Goal: Browse casually

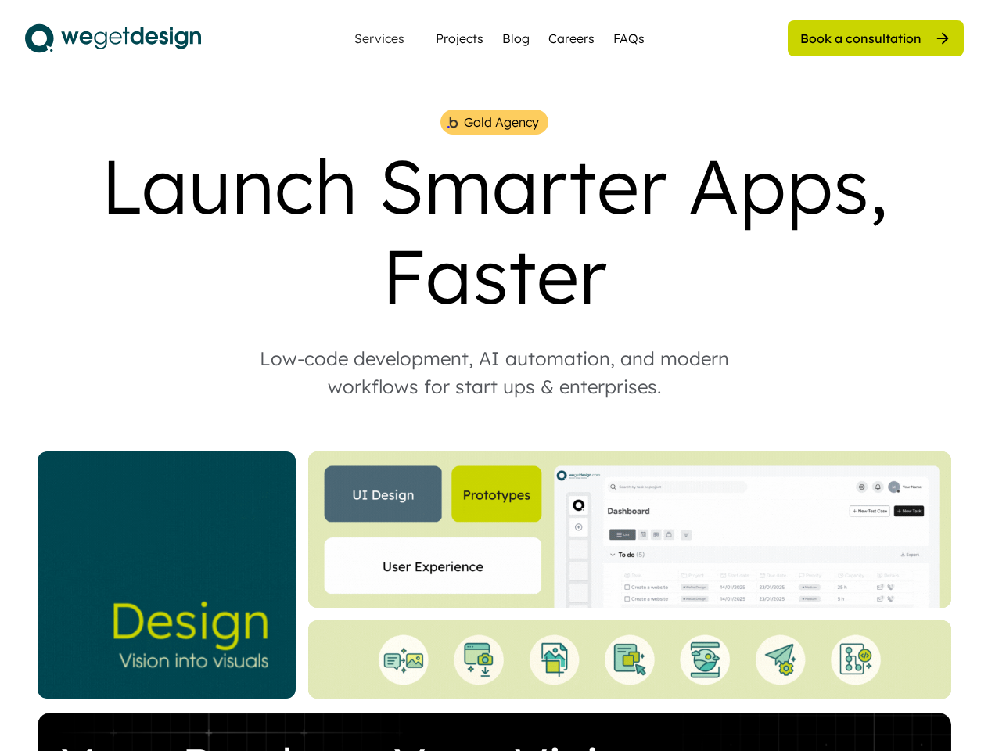
click at [494, 376] on div "Low-code development, AI automation, and modern workflows for start ups & enter…" at bounding box center [494, 372] width 532 height 56
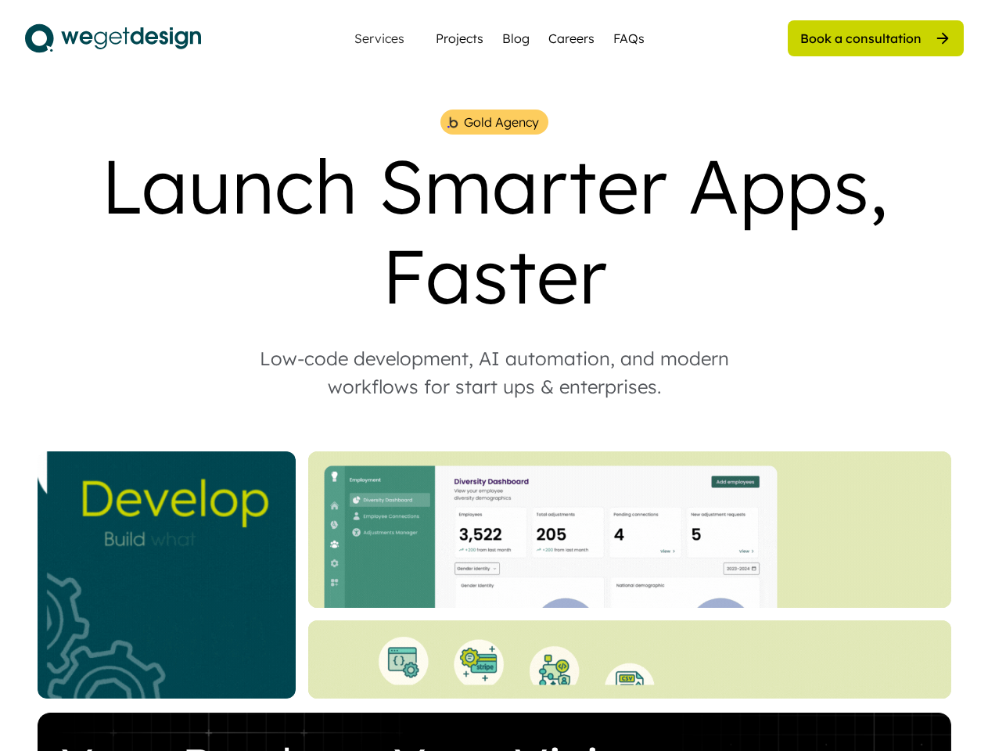
click at [494, 430] on div "Gold Agency Launch Smarter Apps, Faster Low-code development, AI automation, an…" at bounding box center [494, 565] width 939 height 910
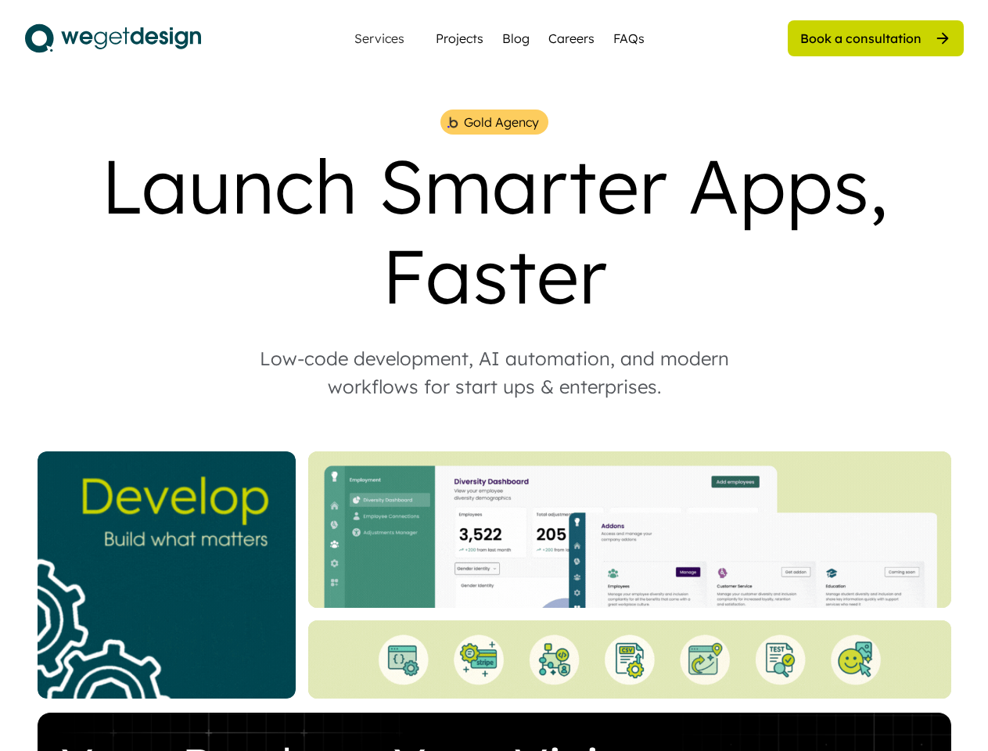
click at [495, 430] on div "Gold Agency Launch Smarter Apps, Faster Low-code development, AI automation, an…" at bounding box center [494, 565] width 939 height 910
click at [494, 122] on div "Gold Agency" at bounding box center [501, 122] width 75 height 19
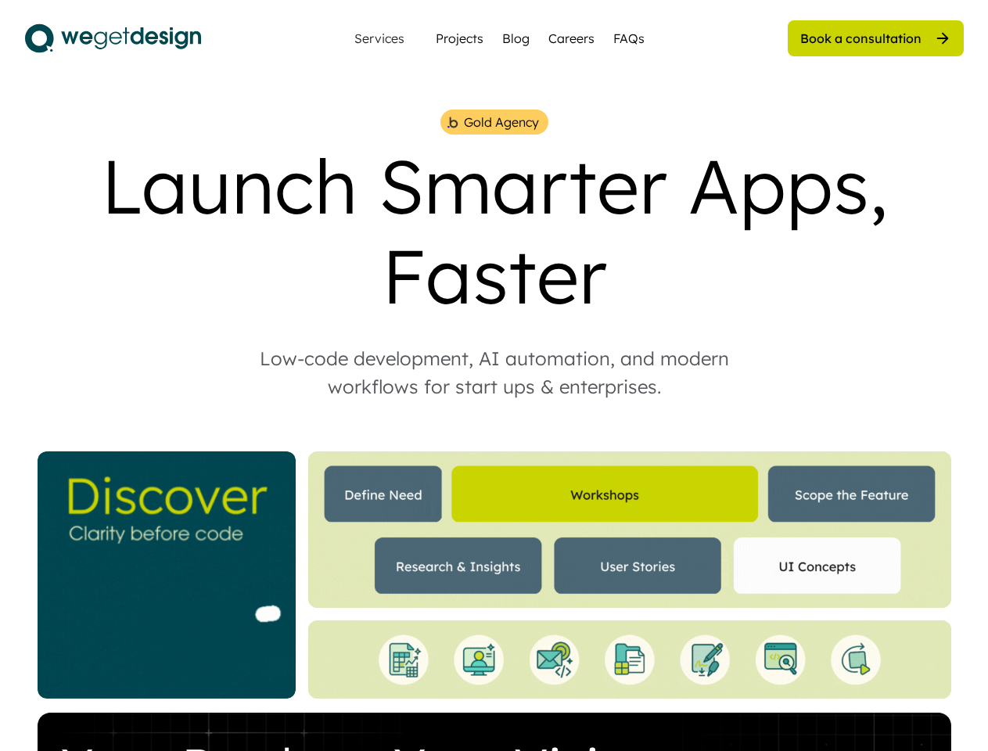
click at [452, 122] on img at bounding box center [452, 122] width 13 height 15
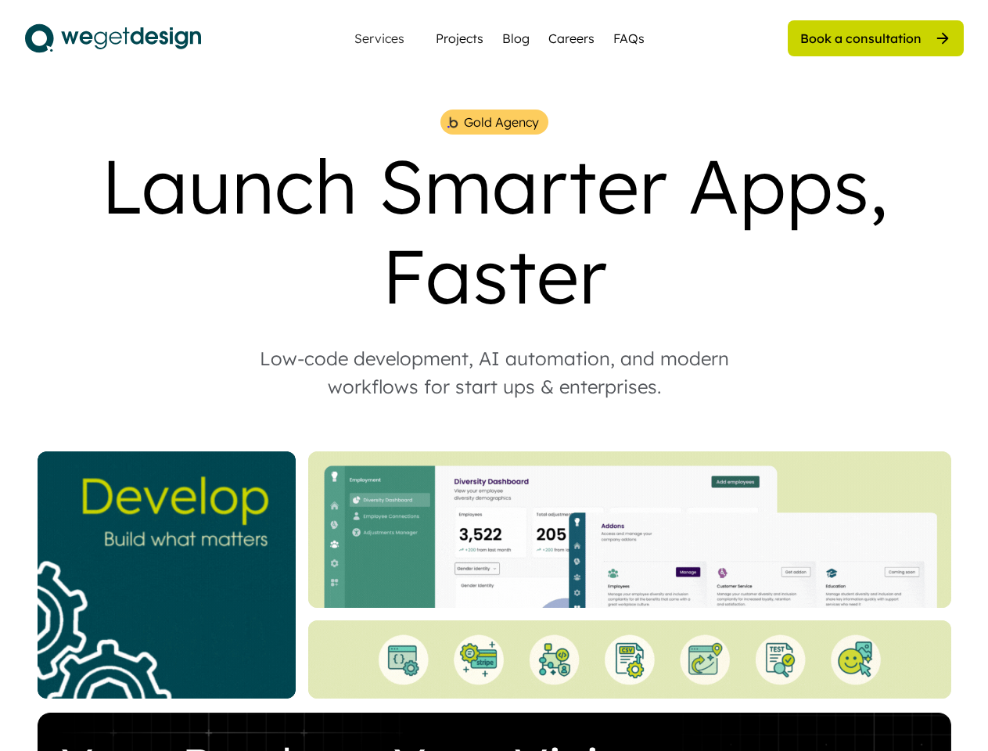
click at [501, 122] on div "Gold Agency" at bounding box center [501, 122] width 75 height 19
click at [495, 231] on div "Launch Smarter Apps, Faster" at bounding box center [494, 231] width 939 height 180
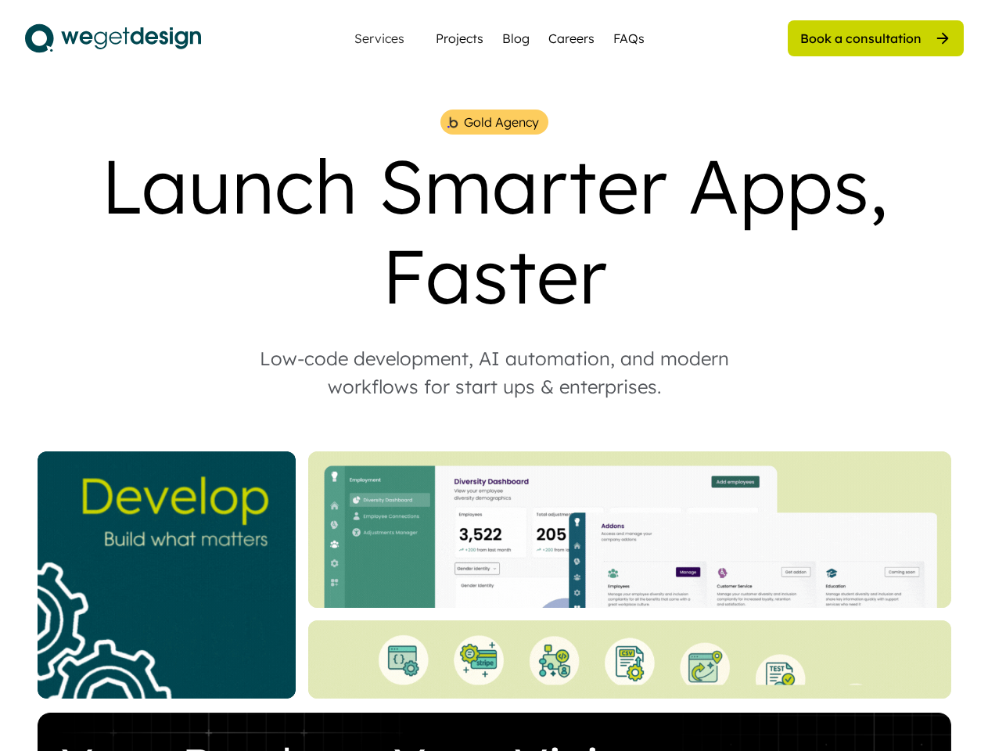
click at [495, 372] on div "Low-code development, AI automation, and modern workflows for start ups & enter…" at bounding box center [494, 372] width 532 height 56
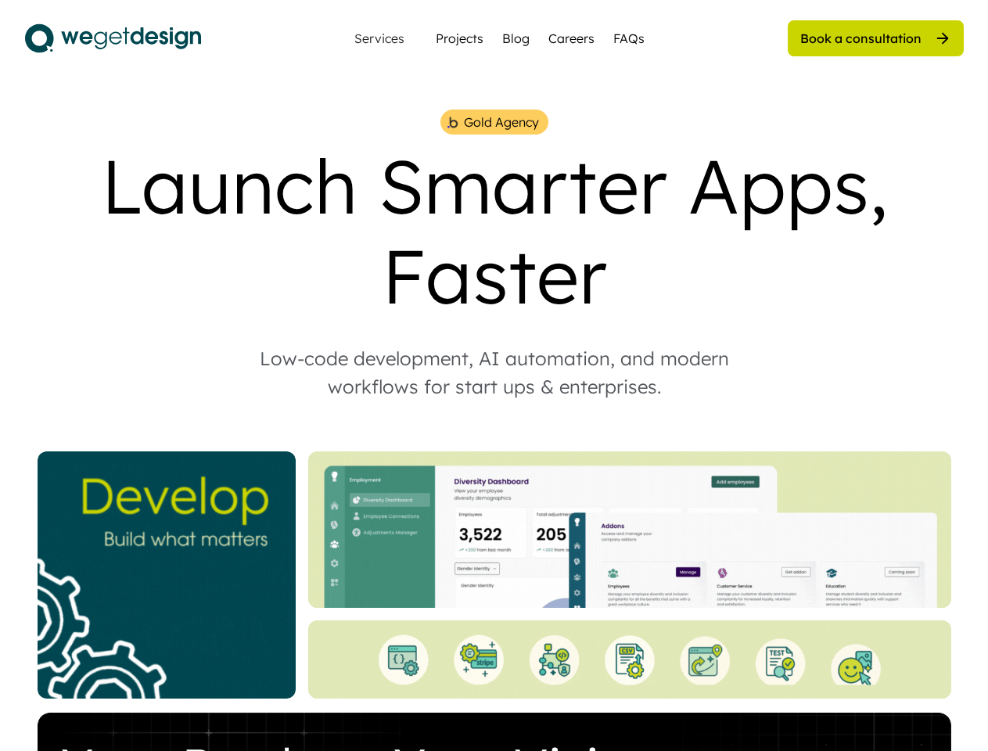
click at [495, 575] on img at bounding box center [629, 530] width 643 height 157
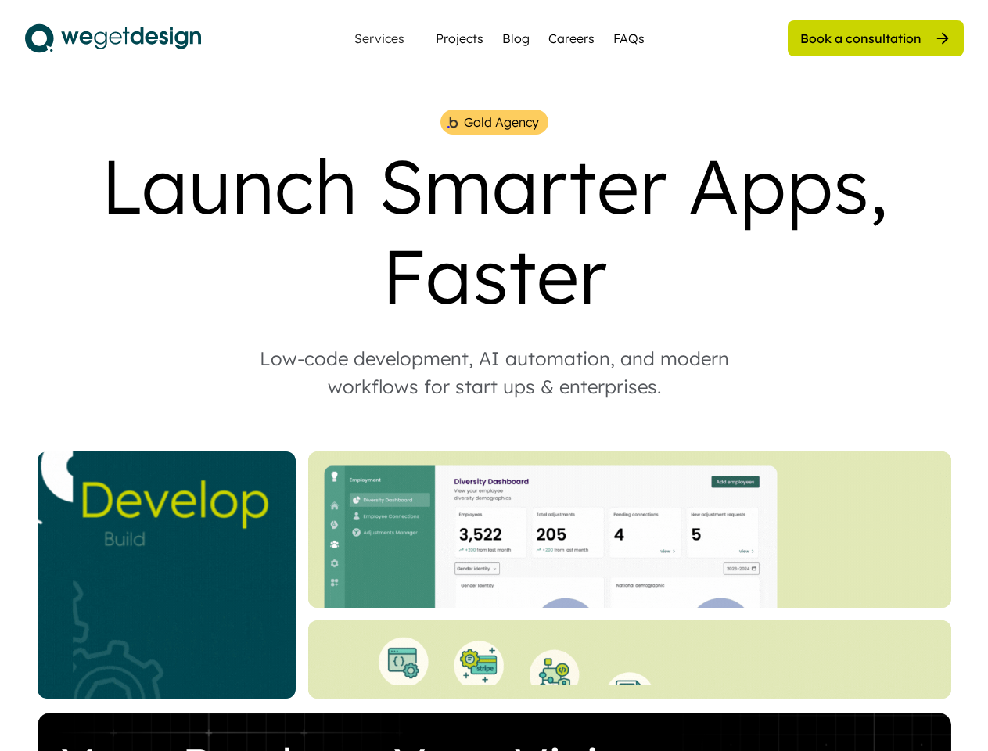
click at [495, 575] on img at bounding box center [629, 530] width 643 height 157
